Goal: Task Accomplishment & Management: Manage account settings

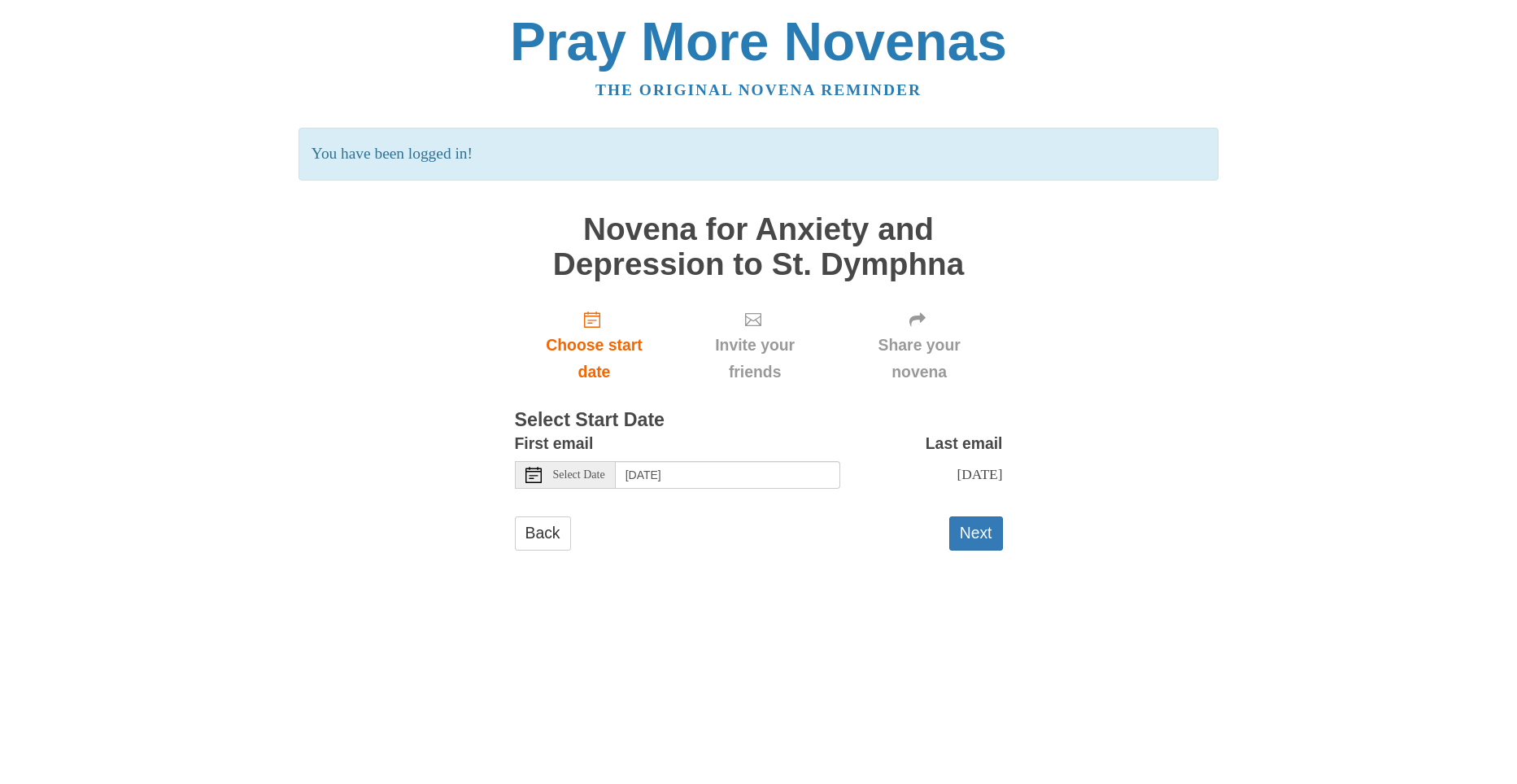
click at [598, 480] on span "Select Date" at bounding box center [579, 475] width 52 height 11
click at [989, 532] on button "Next" at bounding box center [976, 532] width 54 height 33
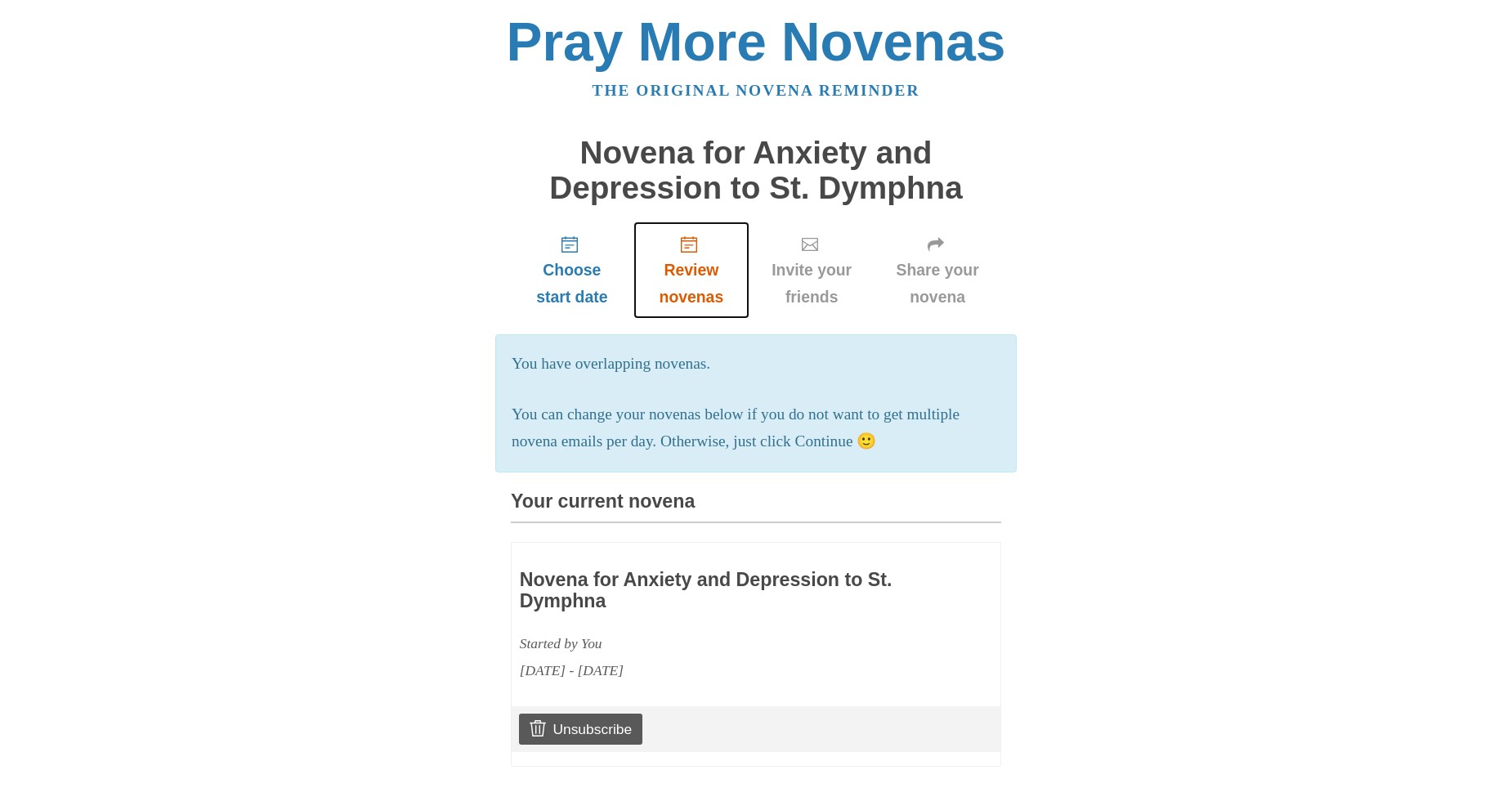
click at [717, 296] on span "Review novenas" at bounding box center [691, 284] width 83 height 54
click at [712, 293] on span "Review novenas" at bounding box center [691, 284] width 83 height 54
click at [694, 292] on span "Review novenas" at bounding box center [691, 284] width 83 height 54
click at [585, 291] on span "Choose start date" at bounding box center [572, 284] width 90 height 54
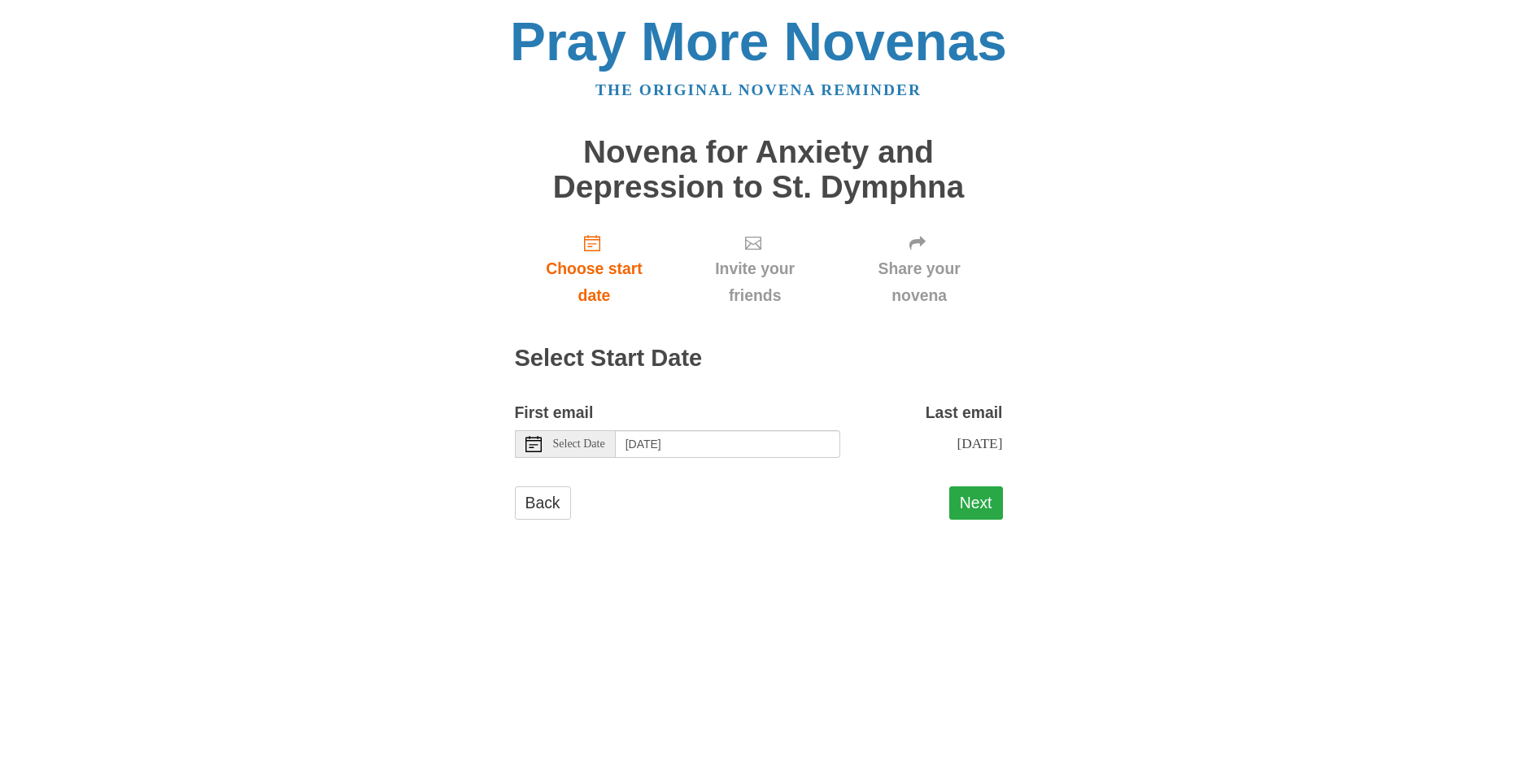
click at [976, 493] on button "Next" at bounding box center [976, 502] width 54 height 33
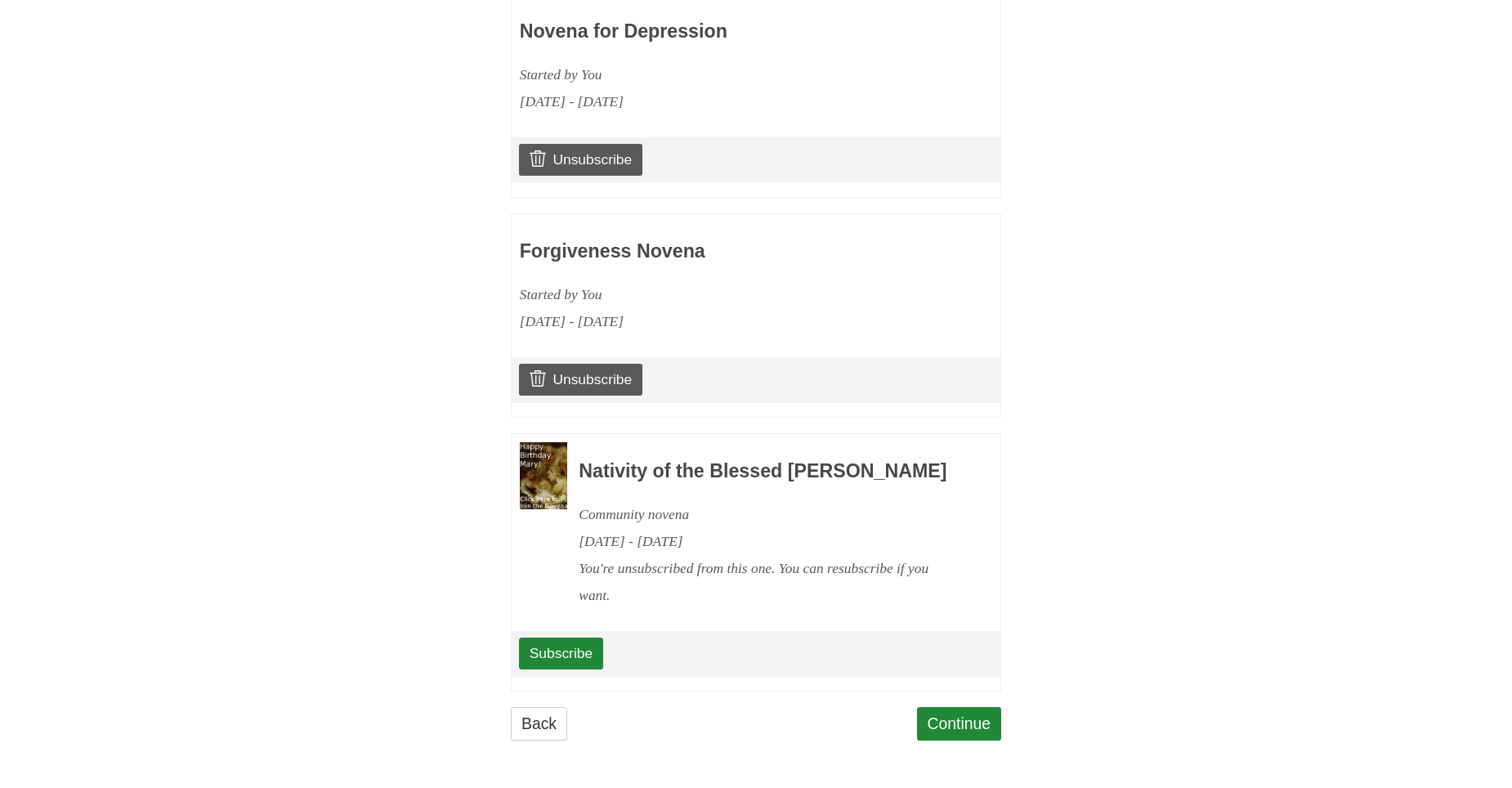
scroll to position [892, 0]
drag, startPoint x: 569, startPoint y: 363, endPoint x: 860, endPoint y: 87, distance: 401.1
click at [569, 364] on link "Unsubscribe" at bounding box center [580, 380] width 124 height 31
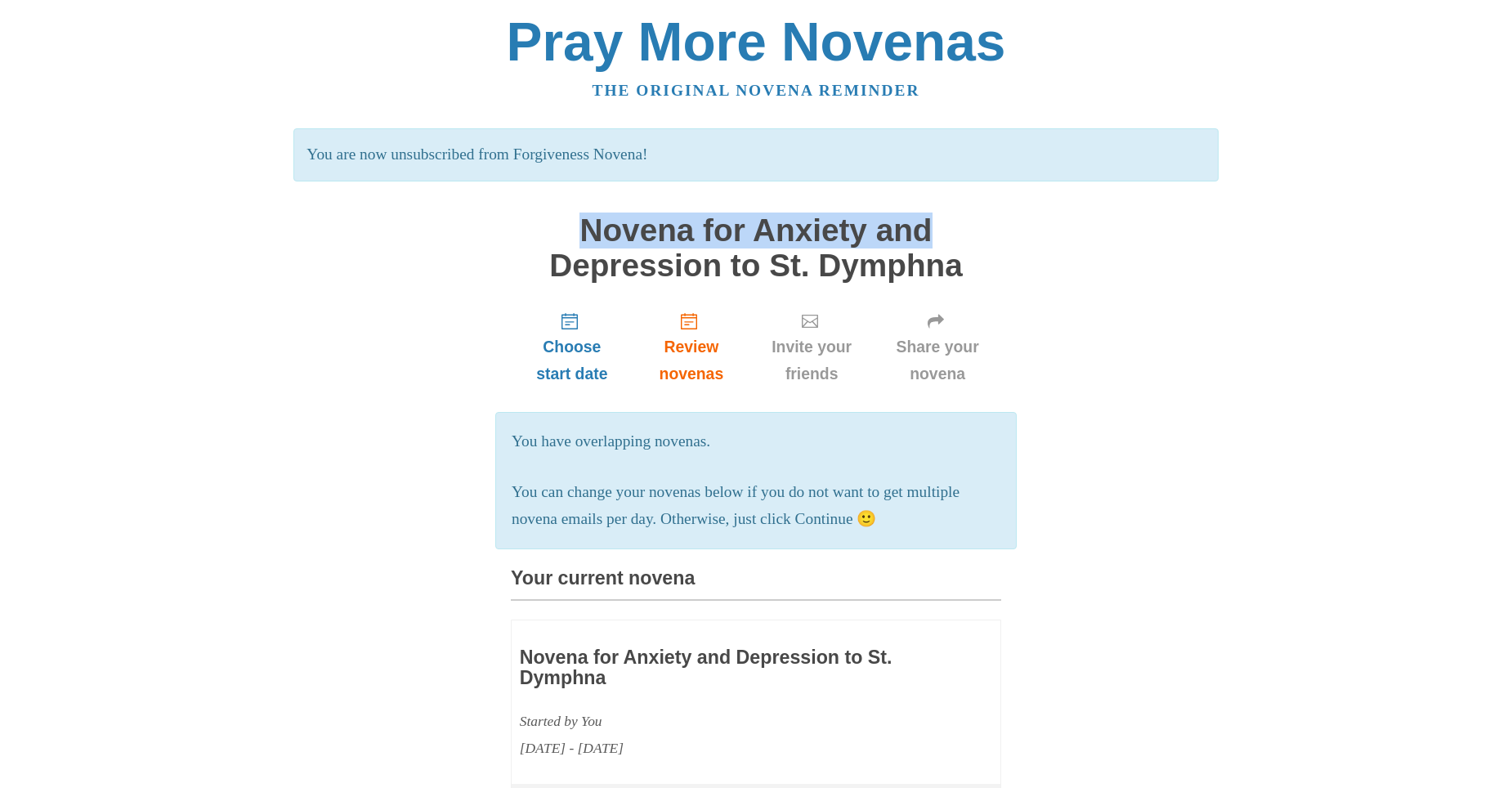
drag, startPoint x: 1511, startPoint y: 116, endPoint x: 1523, endPoint y: 209, distance: 93.8
click at [1511, 209] on html "Pray More Novenas The original novena reminder You are now unsubscribed from Fo…" at bounding box center [756, 745] width 1512 height 1489
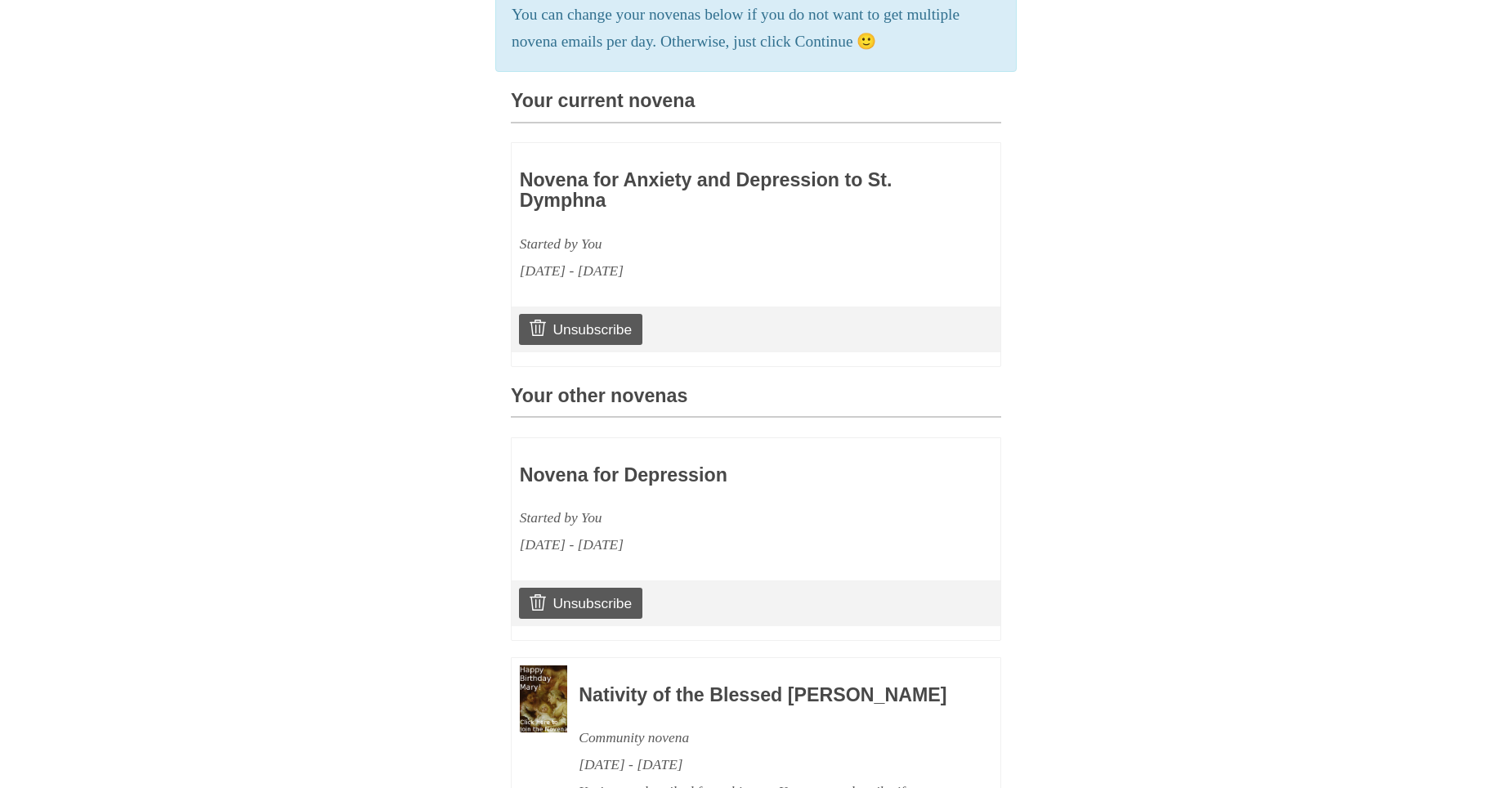
scroll to position [475, 0]
click at [609, 347] on link "Unsubscribe" at bounding box center [580, 331] width 124 height 31
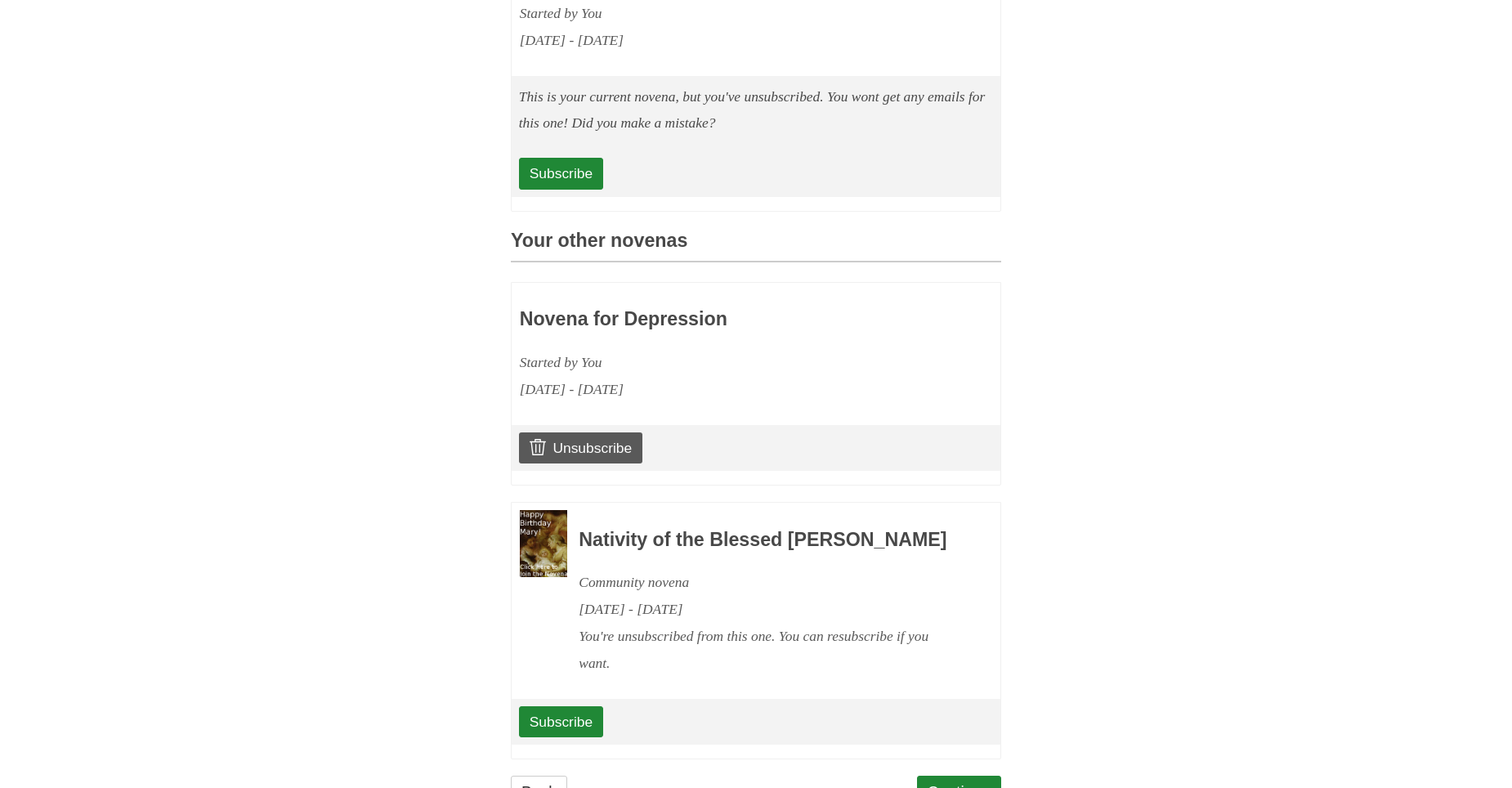
scroll to position [706, 0]
